Goal: Task Accomplishment & Management: Use online tool/utility

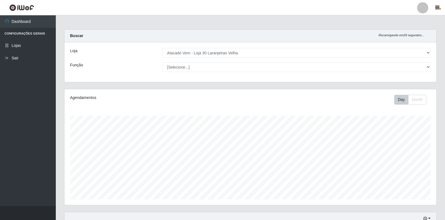
select select "495"
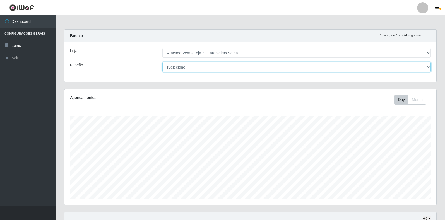
click at [216, 64] on select "[Selecione...] Repositor Repositor + Repositor ++" at bounding box center [297, 67] width 269 height 10
click at [163, 62] on select "[Selecione...] Repositor Repositor + Repositor ++" at bounding box center [297, 67] width 269 height 10
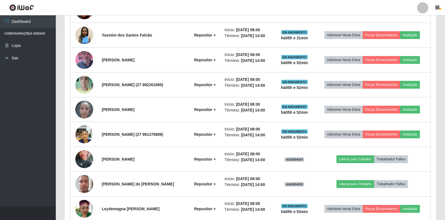
scroll to position [279, 0]
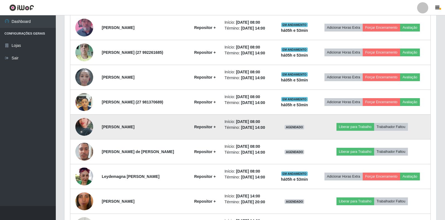
drag, startPoint x: 131, startPoint y: 129, endPoint x: 164, endPoint y: 129, distance: 33.0
click at [135, 129] on strong "[PERSON_NAME]" at bounding box center [118, 127] width 33 height 4
click at [367, 127] on button "Liberar para Trabalho" at bounding box center [356, 127] width 38 height 8
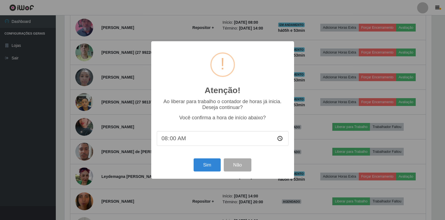
scroll to position [116, 369]
click at [209, 166] on button "Sim" at bounding box center [207, 165] width 27 height 13
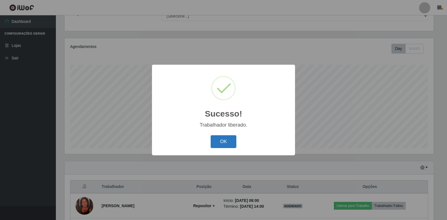
click at [227, 139] on button "OK" at bounding box center [224, 141] width 26 height 13
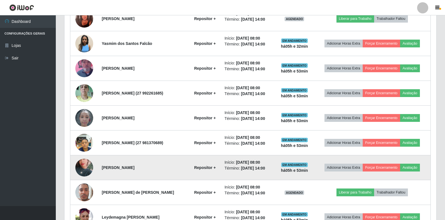
scroll to position [247, 0]
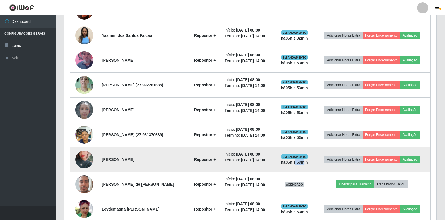
drag, startPoint x: 304, startPoint y: 164, endPoint x: 312, endPoint y: 164, distance: 8.4
click at [308, 164] on strong "há 05 h e 53 min" at bounding box center [294, 162] width 27 height 4
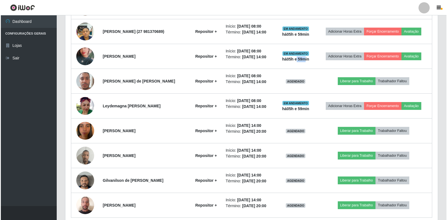
scroll to position [374, 0]
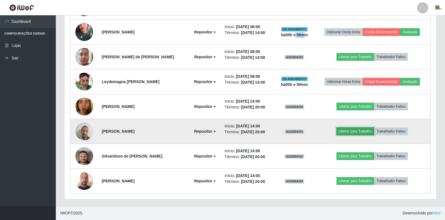
click at [367, 131] on button "Liberar para Trabalho" at bounding box center [356, 132] width 38 height 8
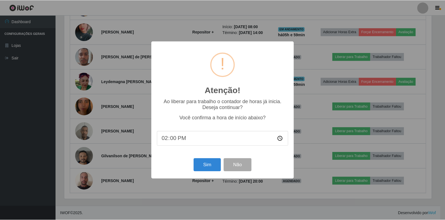
scroll to position [116, 369]
click at [206, 163] on button "Sim" at bounding box center [207, 165] width 27 height 13
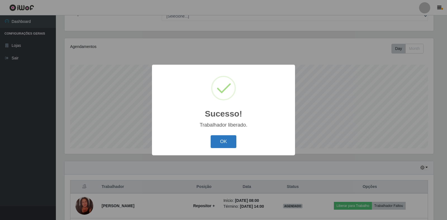
click at [228, 140] on button "OK" at bounding box center [224, 141] width 26 height 13
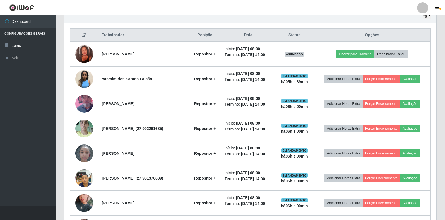
scroll to position [247, 0]
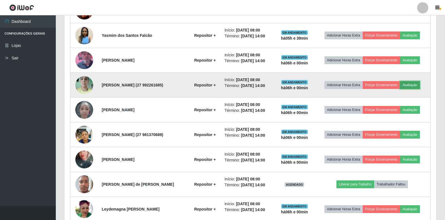
click at [418, 85] on button "Avaliação" at bounding box center [410, 85] width 20 height 8
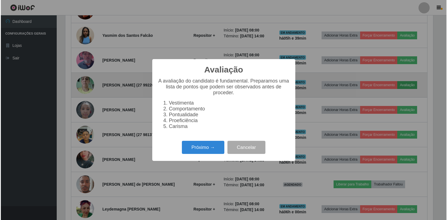
scroll to position [116, 369]
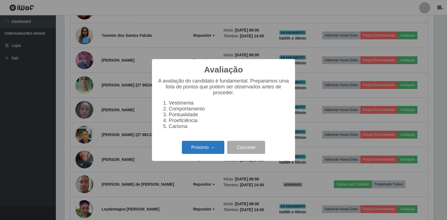
click at [214, 147] on button "Próximo →" at bounding box center [203, 147] width 42 height 13
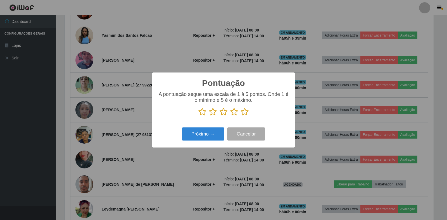
click at [244, 112] on icon at bounding box center [245, 112] width 8 height 8
click at [241, 116] on input "radio" at bounding box center [241, 116] width 0 height 0
click at [205, 137] on button "Próximo →" at bounding box center [203, 134] width 42 height 13
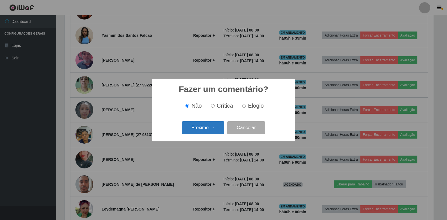
click at [209, 129] on button "Próximo →" at bounding box center [203, 127] width 42 height 13
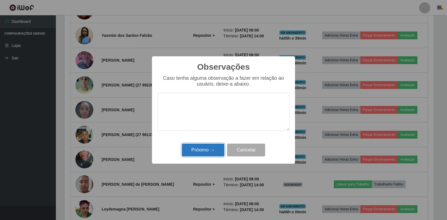
click at [197, 152] on button "Próximo →" at bounding box center [203, 150] width 42 height 13
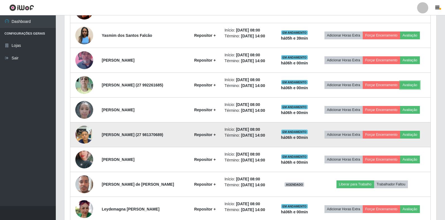
scroll to position [116, 372]
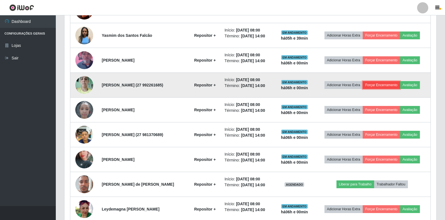
click at [387, 85] on button "Forçar Encerramento" at bounding box center [381, 85] width 37 height 8
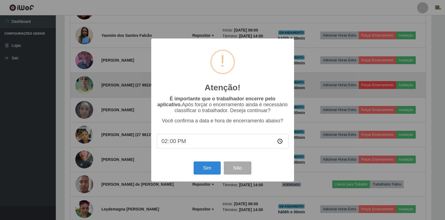
scroll to position [116, 369]
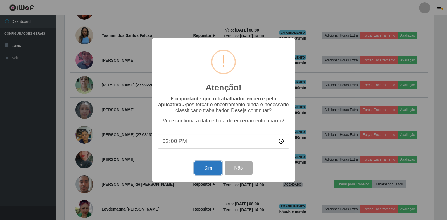
click at [209, 170] on button "Sim" at bounding box center [207, 168] width 27 height 13
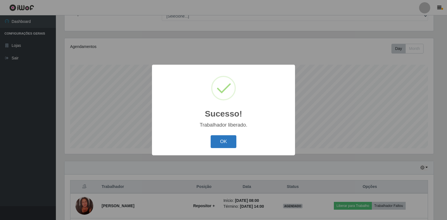
click at [227, 142] on button "OK" at bounding box center [224, 141] width 26 height 13
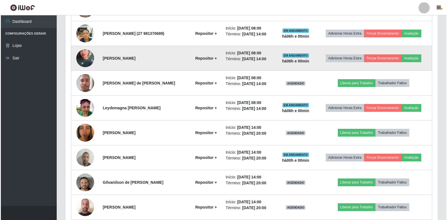
scroll to position [349, 0]
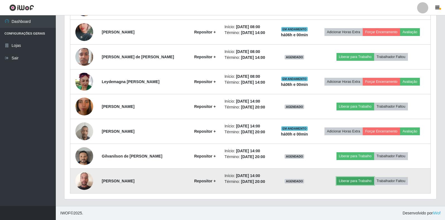
click at [352, 181] on button "Liberar para Trabalho" at bounding box center [356, 181] width 38 height 8
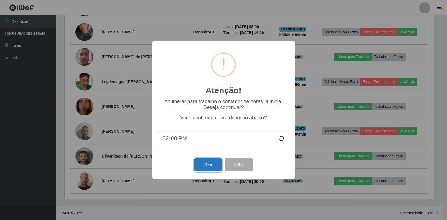
click at [211, 167] on button "Sim" at bounding box center [207, 165] width 27 height 13
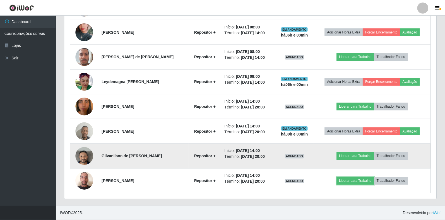
scroll to position [0, 0]
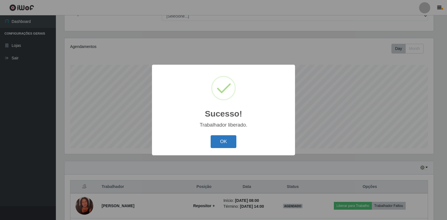
click at [220, 149] on button "OK" at bounding box center [224, 141] width 26 height 13
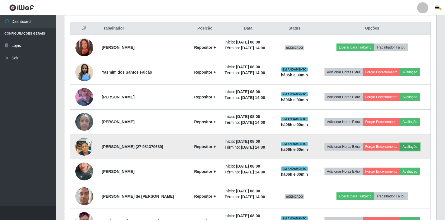
click at [409, 145] on button "Avaliação" at bounding box center [410, 147] width 20 height 8
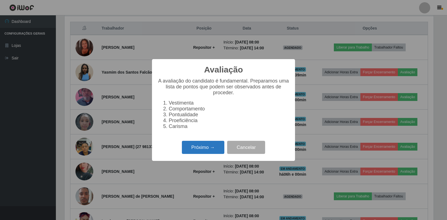
click at [197, 153] on button "Próximo →" at bounding box center [203, 147] width 42 height 13
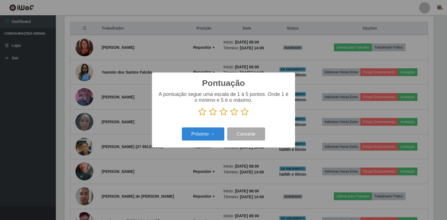
click at [244, 112] on icon at bounding box center [245, 112] width 8 height 8
click at [241, 116] on input "radio" at bounding box center [241, 116] width 0 height 0
click at [200, 137] on button "Próximo →" at bounding box center [203, 134] width 42 height 13
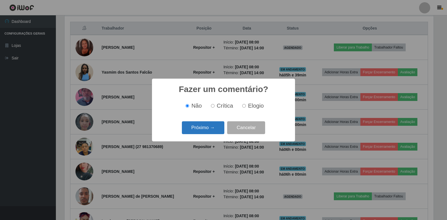
click at [200, 126] on button "Próximo →" at bounding box center [203, 127] width 42 height 13
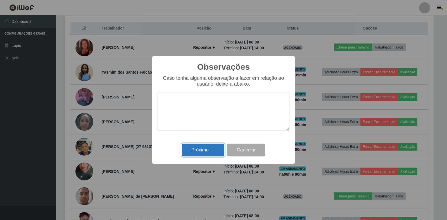
click at [208, 154] on button "Próximo →" at bounding box center [203, 150] width 42 height 13
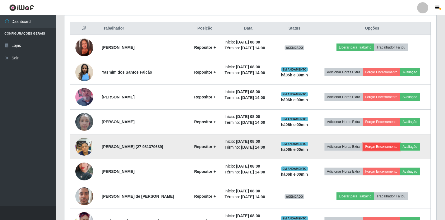
click at [385, 145] on button "Forçar Encerramento" at bounding box center [381, 147] width 37 height 8
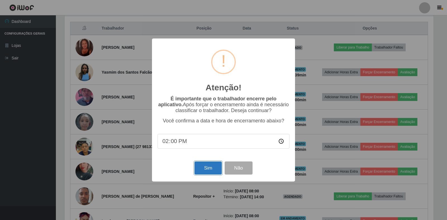
click at [209, 170] on button "Sim" at bounding box center [207, 168] width 27 height 13
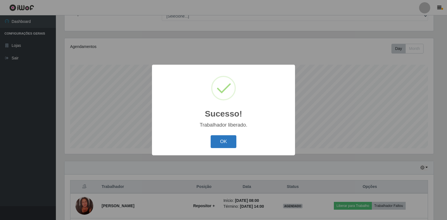
click at [230, 139] on button "OK" at bounding box center [224, 141] width 26 height 13
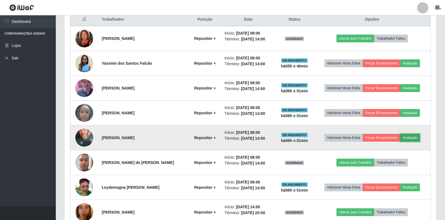
click at [412, 137] on button "Avaliação" at bounding box center [410, 138] width 20 height 8
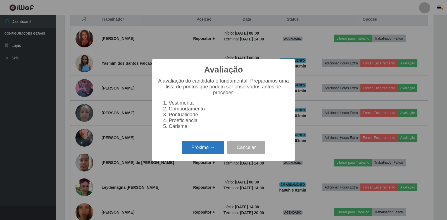
click at [201, 148] on button "Próximo →" at bounding box center [203, 147] width 42 height 13
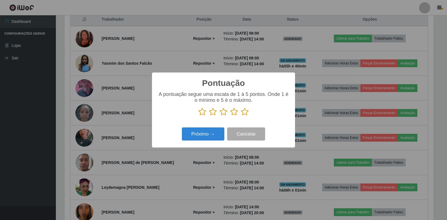
click at [243, 111] on icon at bounding box center [245, 112] width 8 height 8
click at [241, 116] on input "radio" at bounding box center [241, 116] width 0 height 0
click at [214, 135] on button "Próximo →" at bounding box center [203, 134] width 42 height 13
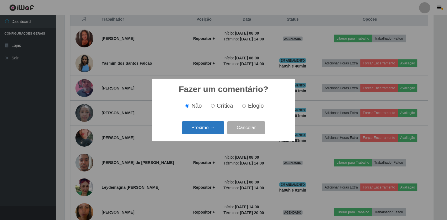
click at [212, 130] on button "Próximo →" at bounding box center [203, 127] width 42 height 13
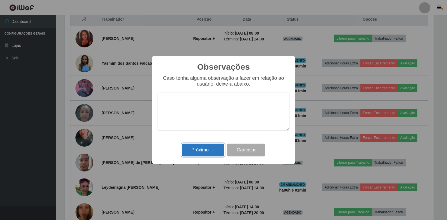
click at [212, 147] on button "Próximo →" at bounding box center [203, 150] width 42 height 13
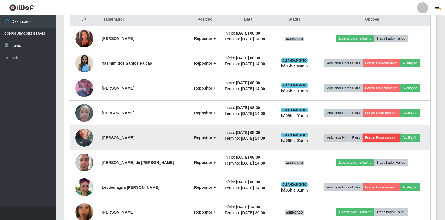
click at [375, 140] on button "Forçar Encerramento" at bounding box center [381, 138] width 37 height 8
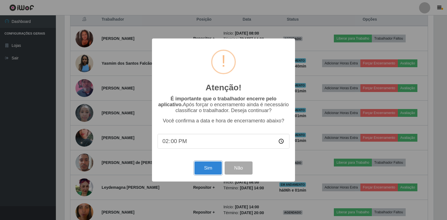
click at [200, 166] on button "Sim" at bounding box center [207, 168] width 27 height 13
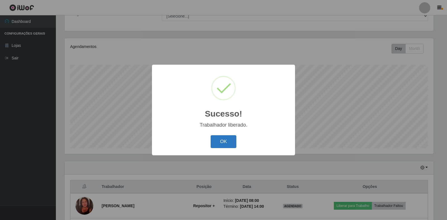
click at [223, 141] on button "OK" at bounding box center [224, 141] width 26 height 13
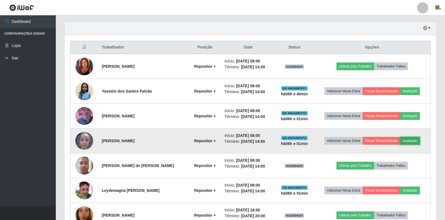
click at [413, 141] on button "Avaliação" at bounding box center [410, 141] width 20 height 8
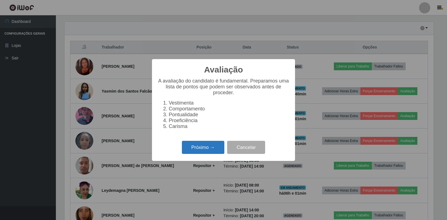
click at [202, 150] on button "Próximo →" at bounding box center [203, 147] width 42 height 13
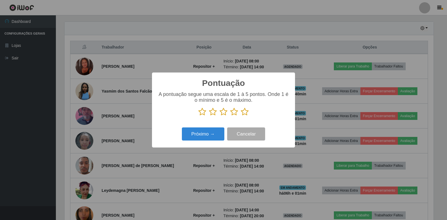
click at [243, 114] on icon at bounding box center [245, 112] width 8 height 8
click at [241, 116] on input "radio" at bounding box center [241, 116] width 0 height 0
click at [192, 133] on button "Próximo →" at bounding box center [203, 134] width 42 height 13
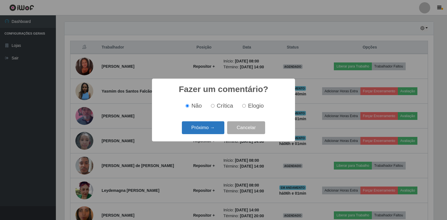
click at [216, 130] on button "Próximo →" at bounding box center [203, 127] width 42 height 13
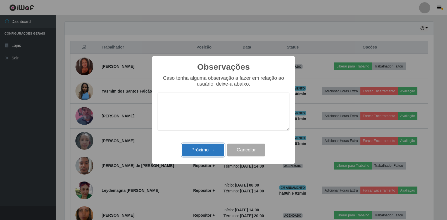
click at [216, 154] on button "Próximo →" at bounding box center [203, 150] width 42 height 13
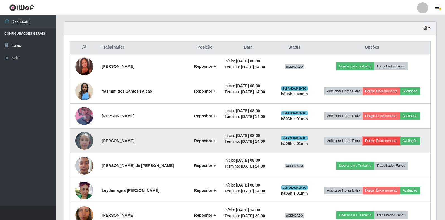
click at [377, 141] on button "Forçar Encerramento" at bounding box center [381, 141] width 37 height 8
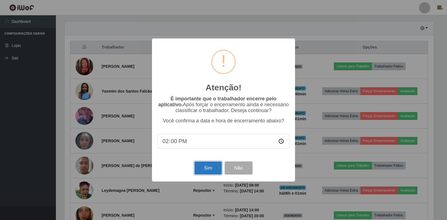
click at [207, 170] on button "Sim" at bounding box center [207, 168] width 27 height 13
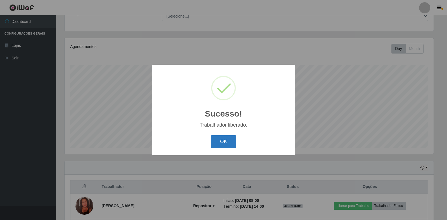
click at [221, 143] on button "OK" at bounding box center [224, 141] width 26 height 13
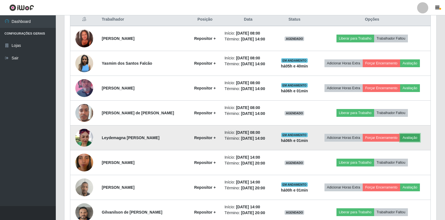
click at [414, 139] on button "Avaliação" at bounding box center [410, 138] width 20 height 8
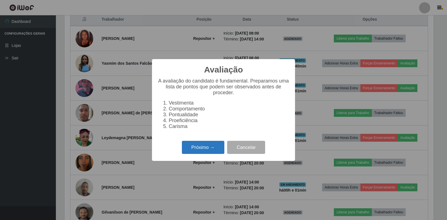
click at [199, 154] on button "Próximo →" at bounding box center [203, 147] width 42 height 13
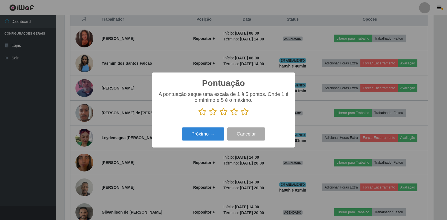
click at [244, 112] on icon at bounding box center [245, 112] width 8 height 8
click at [241, 116] on input "radio" at bounding box center [241, 116] width 0 height 0
click at [213, 133] on button "Próximo →" at bounding box center [203, 134] width 42 height 13
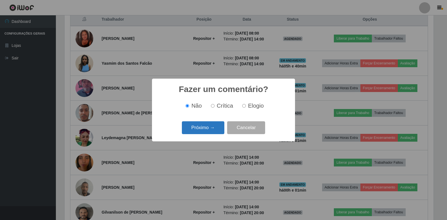
click at [213, 132] on button "Próximo →" at bounding box center [203, 127] width 42 height 13
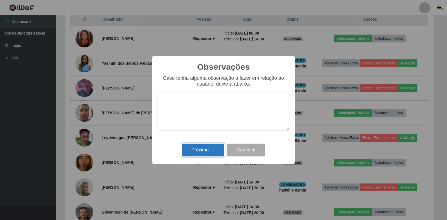
click at [208, 152] on button "Próximo →" at bounding box center [203, 150] width 42 height 13
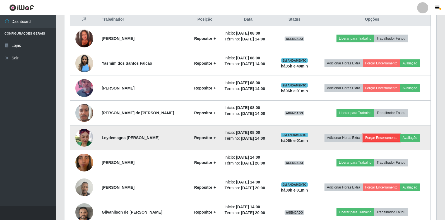
click at [386, 137] on button "Forçar Encerramento" at bounding box center [381, 138] width 37 height 8
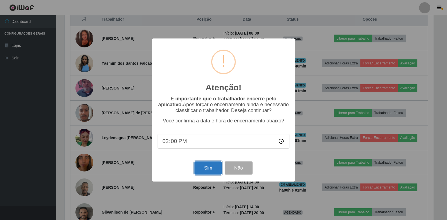
click at [206, 168] on button "Sim" at bounding box center [207, 168] width 27 height 13
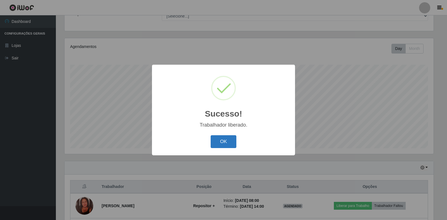
click at [221, 145] on button "OK" at bounding box center [224, 141] width 26 height 13
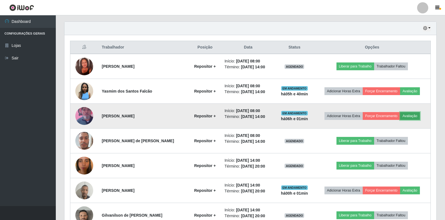
click at [411, 116] on button "Avaliação" at bounding box center [410, 116] width 20 height 8
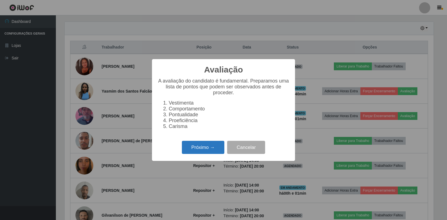
click at [205, 150] on button "Próximo →" at bounding box center [203, 147] width 42 height 13
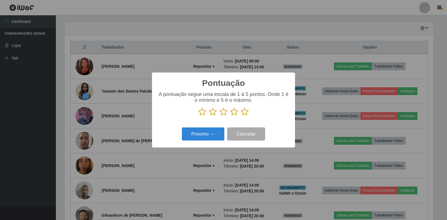
click at [245, 113] on icon at bounding box center [245, 112] width 8 height 8
click at [241, 116] on input "radio" at bounding box center [241, 116] width 0 height 0
click at [194, 134] on button "Próximo →" at bounding box center [203, 134] width 42 height 13
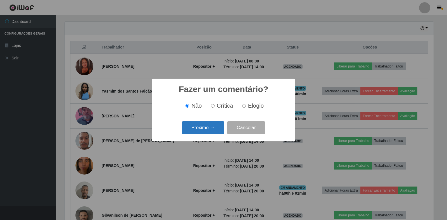
click at [199, 131] on button "Próximo →" at bounding box center [203, 127] width 42 height 13
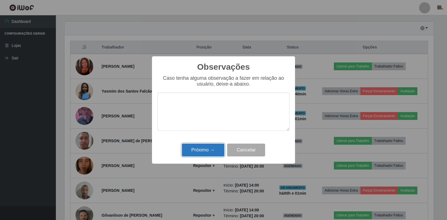
click at [193, 149] on button "Próximo →" at bounding box center [203, 150] width 42 height 13
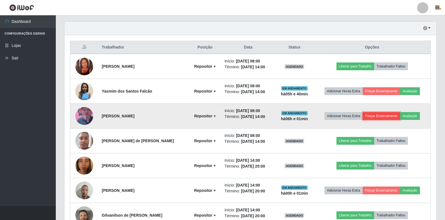
click at [374, 116] on button "Forçar Encerramento" at bounding box center [381, 116] width 37 height 8
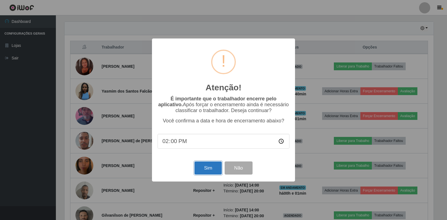
click at [214, 171] on button "Sim" at bounding box center [207, 168] width 27 height 13
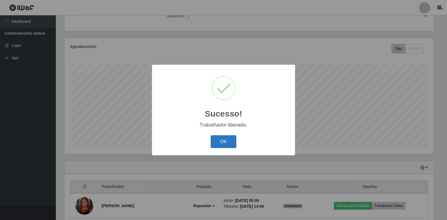
click at [222, 140] on button "OK" at bounding box center [224, 141] width 26 height 13
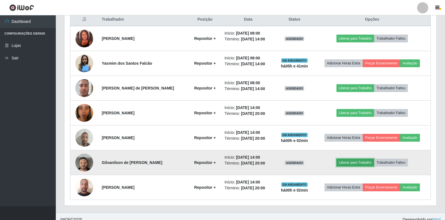
click at [358, 160] on button "Liberar para Trabalho" at bounding box center [356, 163] width 38 height 8
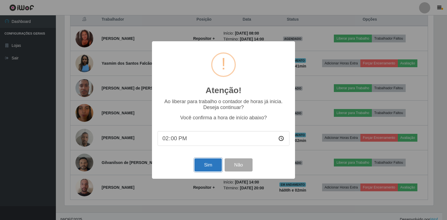
click at [204, 167] on button "Sim" at bounding box center [207, 165] width 27 height 13
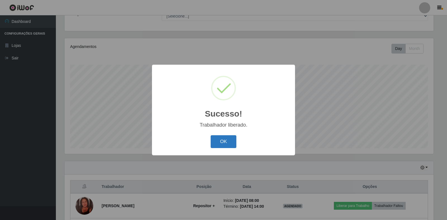
click at [217, 139] on button "OK" at bounding box center [224, 141] width 26 height 13
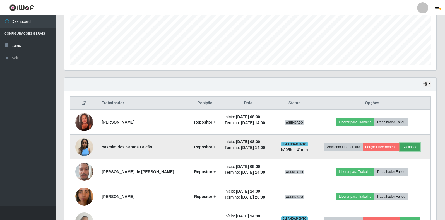
click at [416, 146] on button "Avaliação" at bounding box center [410, 147] width 20 height 8
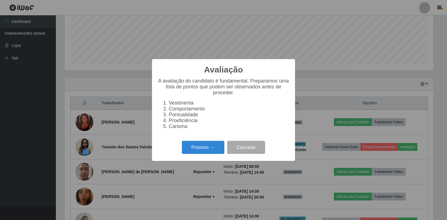
click at [197, 143] on div "Próximo → Cancelar" at bounding box center [224, 148] width 132 height 16
click at [199, 146] on button "Próximo →" at bounding box center [203, 147] width 42 height 13
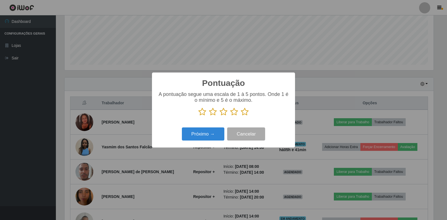
drag, startPoint x: 244, startPoint y: 113, endPoint x: 220, endPoint y: 126, distance: 27.9
click at [244, 113] on icon at bounding box center [245, 112] width 8 height 8
click at [241, 116] on input "radio" at bounding box center [241, 116] width 0 height 0
click at [210, 135] on button "Próximo →" at bounding box center [203, 134] width 42 height 13
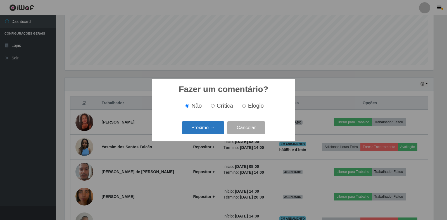
click at [206, 123] on button "Próximo →" at bounding box center [203, 127] width 42 height 13
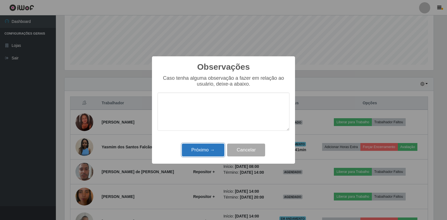
click at [208, 150] on button "Próximo →" at bounding box center [203, 150] width 42 height 13
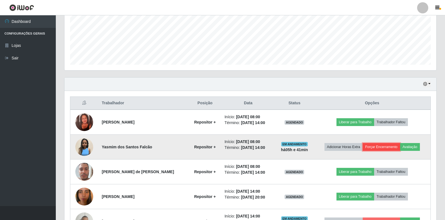
click at [379, 148] on button "Forçar Encerramento" at bounding box center [381, 147] width 37 height 8
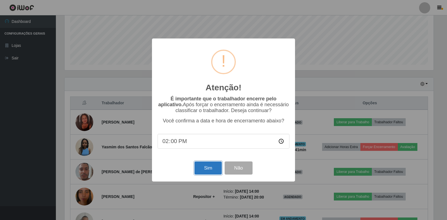
click at [207, 170] on button "Sim" at bounding box center [207, 168] width 27 height 13
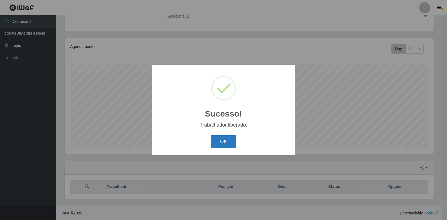
click at [228, 143] on button "OK" at bounding box center [224, 141] width 26 height 13
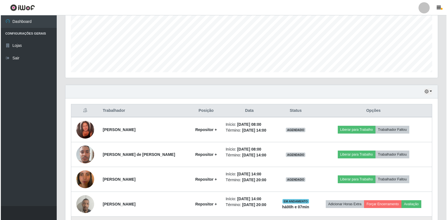
scroll to position [116, 0]
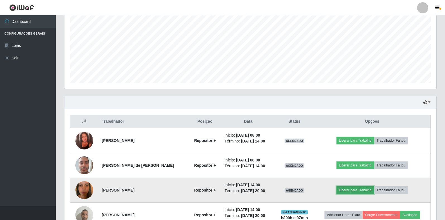
click at [368, 191] on button "Liberar para Trabalho" at bounding box center [356, 191] width 38 height 8
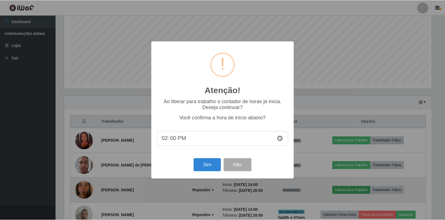
scroll to position [116, 369]
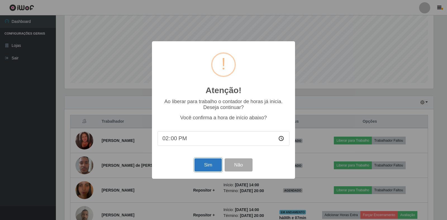
click at [202, 167] on button "Sim" at bounding box center [207, 165] width 27 height 13
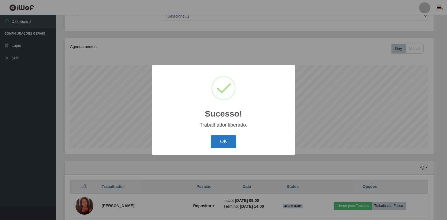
click at [225, 143] on button "OK" at bounding box center [224, 141] width 26 height 13
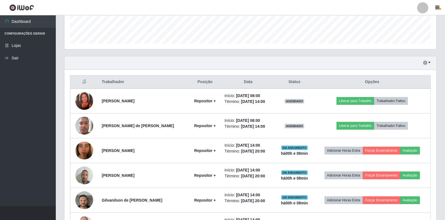
scroll to position [89, 0]
